Goal: Use online tool/utility: Utilize a website feature to perform a specific function

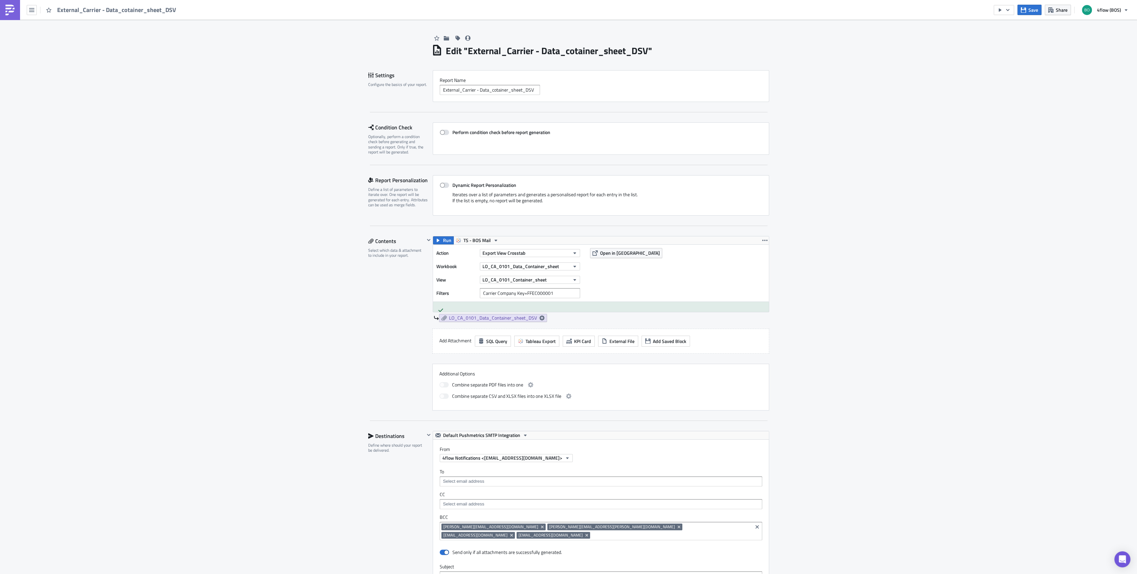
click at [37, 9] on div "External_Carrier - Data_cotainer_sheet_DSV" at bounding box center [90, 10] width 180 height 20
click at [34, 9] on button "button" at bounding box center [32, 10] width 10 height 10
click at [47, 43] on div "Explore" at bounding box center [60, 46] width 44 height 7
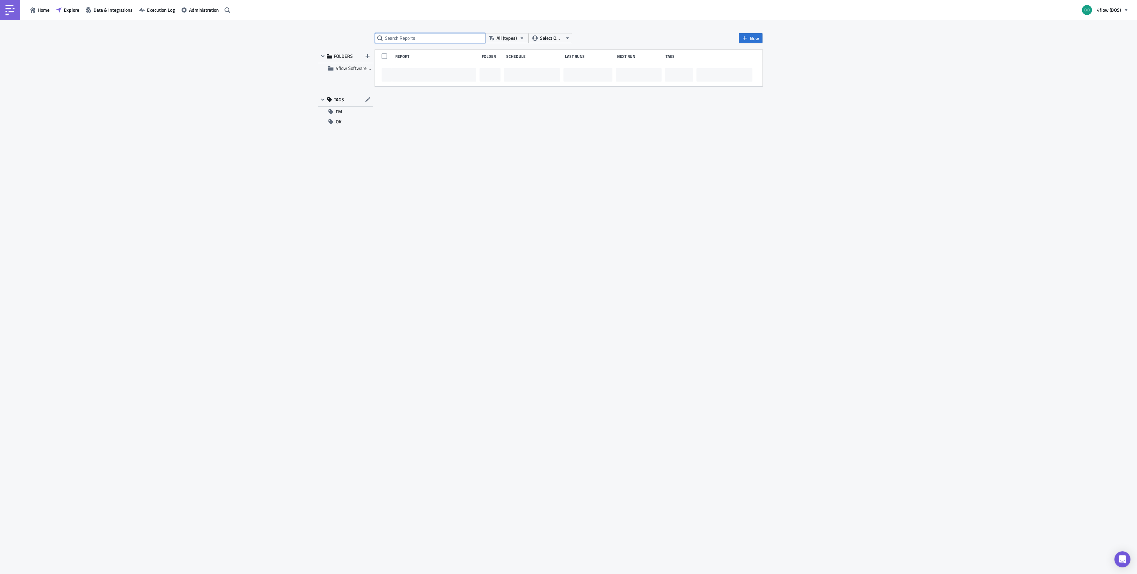
click at [409, 37] on input "text" at bounding box center [430, 38] width 110 height 10
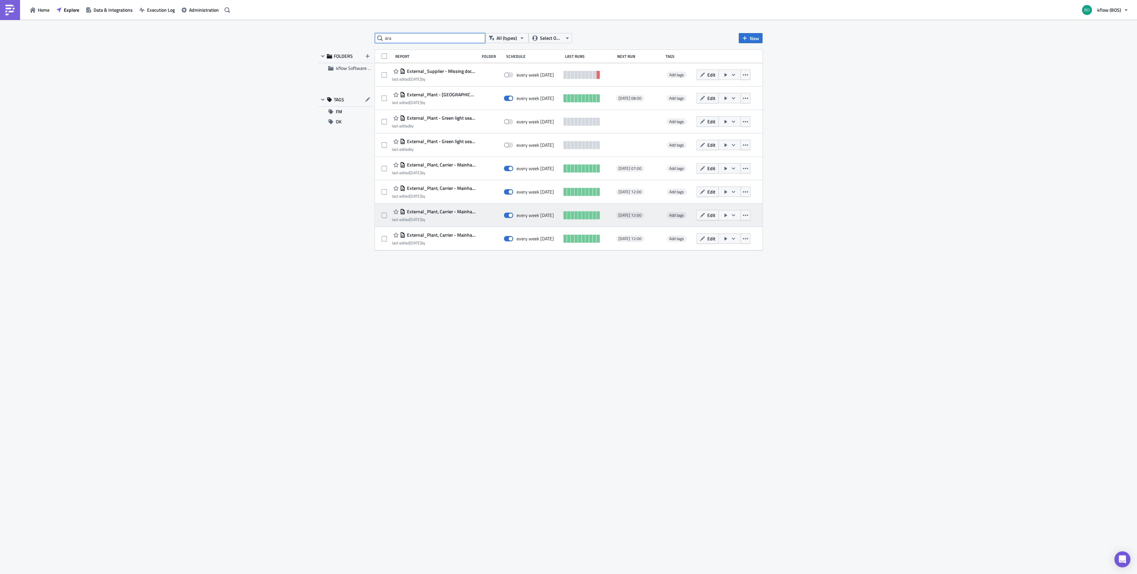
type input "ara"
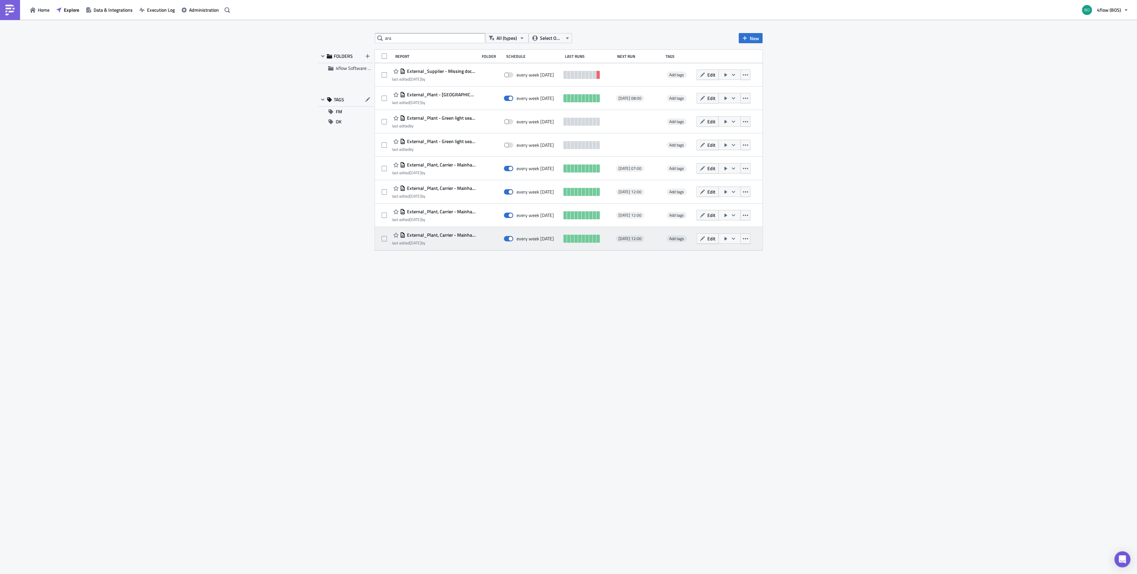
drag, startPoint x: 456, startPoint y: 219, endPoint x: 453, endPoint y: 227, distance: 9.0
click at [402, 287] on div "ara All (types) Select Owner New FOLDERS 4flow Software KAM TAGS FM OK Report F…" at bounding box center [568, 297] width 401 height 528
click at [734, 240] on icon "button" at bounding box center [732, 238] width 5 height 5
click at [737, 265] on div "Run Report" at bounding box center [748, 265] width 52 height 7
